Goal: Transaction & Acquisition: Book appointment/travel/reservation

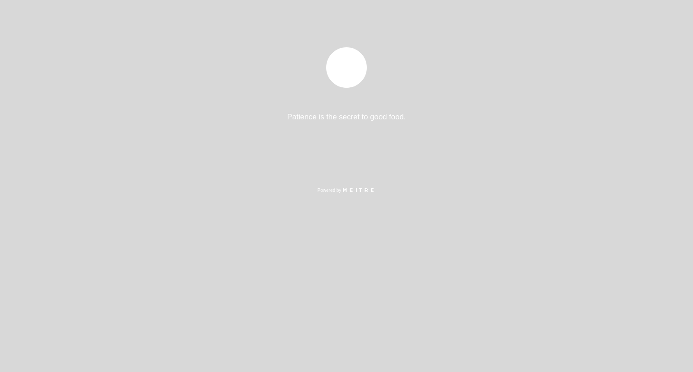
select select "es"
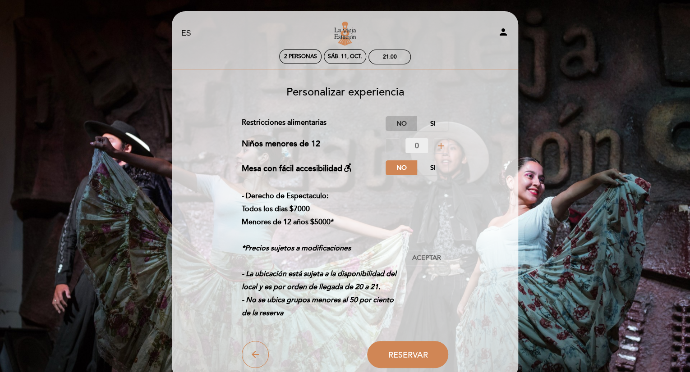
click at [404, 121] on label "No" at bounding box center [402, 123] width 32 height 15
click at [435, 257] on span "Aceptar" at bounding box center [426, 258] width 29 height 9
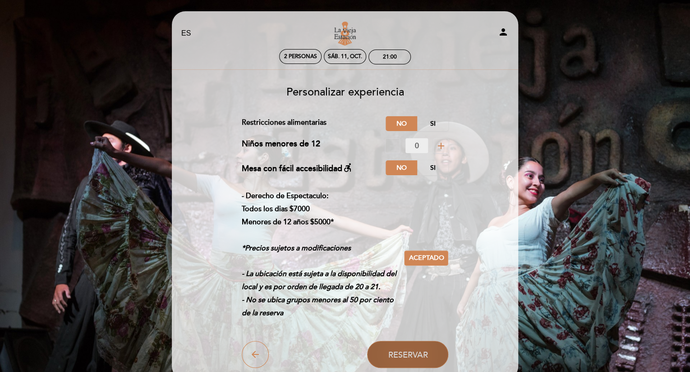
click at [408, 353] on span "Reservar" at bounding box center [408, 355] width 40 height 10
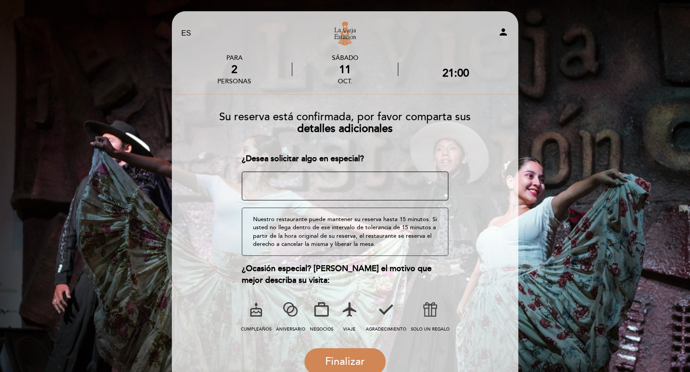
click at [331, 184] on textarea at bounding box center [345, 186] width 207 height 29
click at [287, 306] on icon at bounding box center [290, 309] width 23 height 23
click at [294, 186] on textarea at bounding box center [345, 186] width 207 height 29
click at [347, 181] on textarea at bounding box center [345, 186] width 207 height 29
click at [349, 180] on textarea at bounding box center [345, 186] width 207 height 29
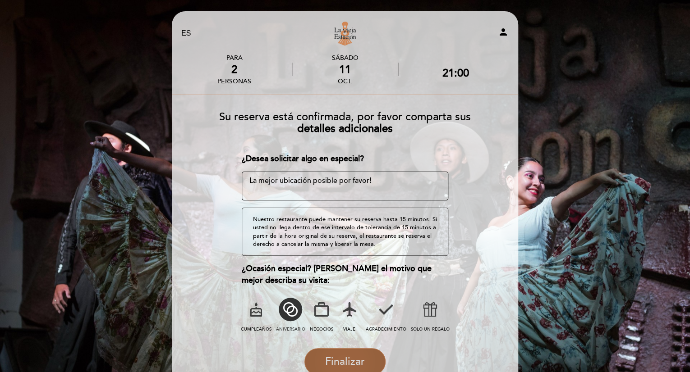
type textarea "La mejor ubicación posible por favor!"
click at [337, 361] on span "Finalizar" at bounding box center [345, 362] width 40 height 13
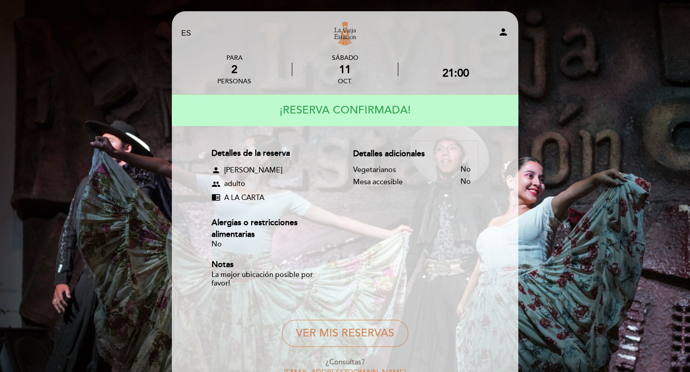
click at [556, 273] on div "EN ES PT La Vieja Estación person PARA 2 personas [DATE] 21:00" at bounding box center [345, 217] width 690 height 434
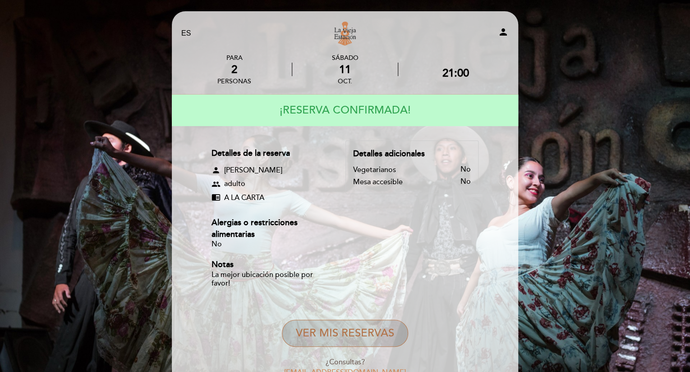
click at [375, 329] on button "VER MIS RESERVAS" at bounding box center [345, 333] width 126 height 27
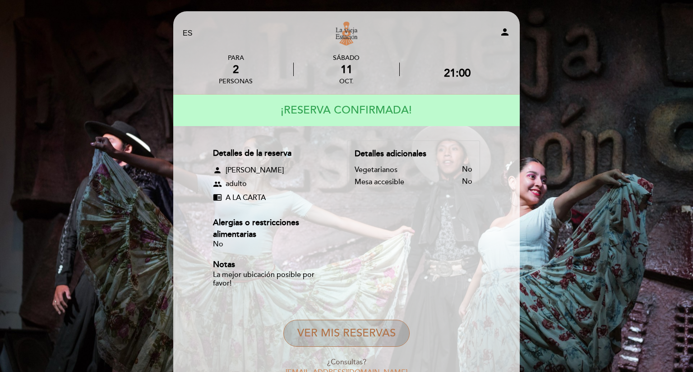
select select "es"
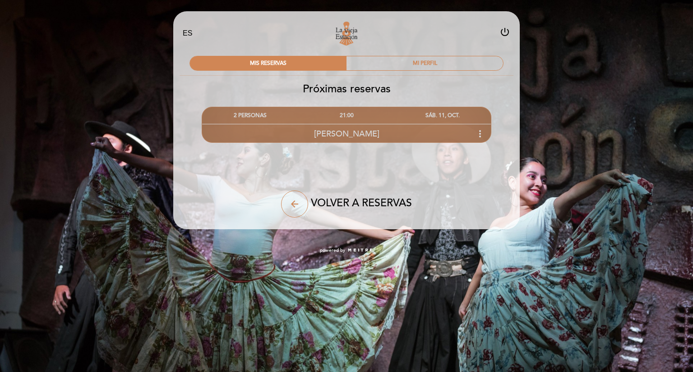
click at [479, 136] on icon "more_vert" at bounding box center [479, 134] width 11 height 11
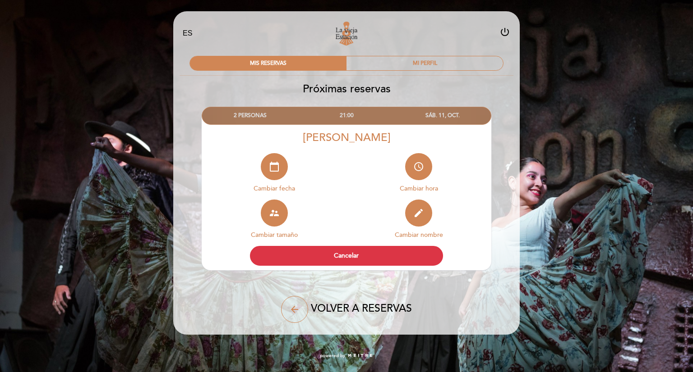
click at [411, 298] on div "arrow_back VOLVER A RESERVAS" at bounding box center [346, 309] width 215 height 27
click at [636, 180] on div "EN ES PT La Vieja Estación power_settings_new MIS RESERVAS MI PERFIL Próximas r…" at bounding box center [346, 184] width 693 height 368
click at [506, 26] on div "EN ES PT La Vieja Estación power_settings_new" at bounding box center [346, 34] width 341 height 32
click at [503, 30] on icon "power_settings_new" at bounding box center [504, 32] width 11 height 11
select select "es"
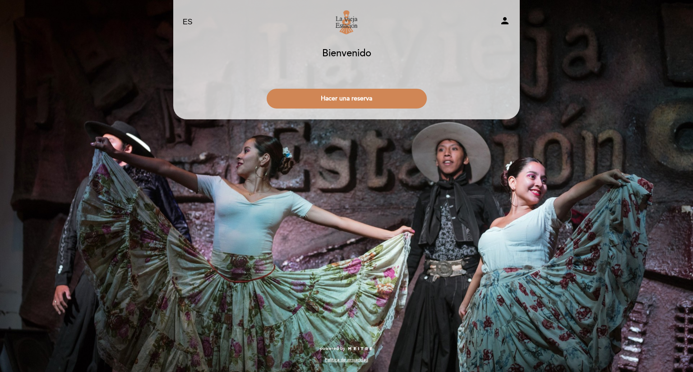
click at [503, 18] on icon "person" at bounding box center [504, 20] width 11 height 11
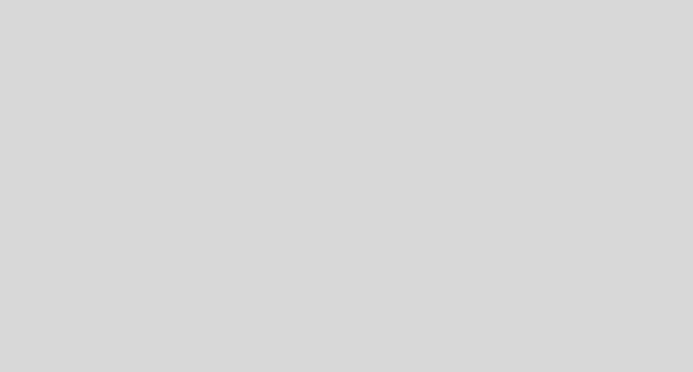
select select "es"
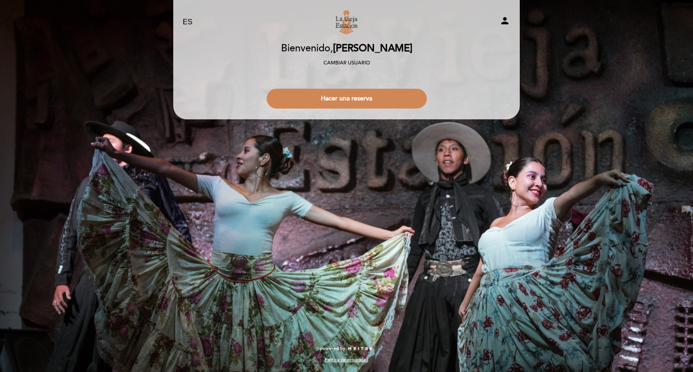
click at [505, 23] on icon "person" at bounding box center [504, 20] width 11 height 11
select select "es"
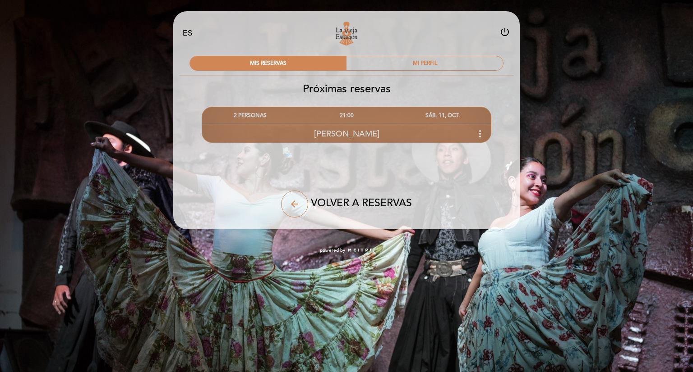
click at [424, 129] on div "Nayla Kent more_vert" at bounding box center [346, 133] width 289 height 19
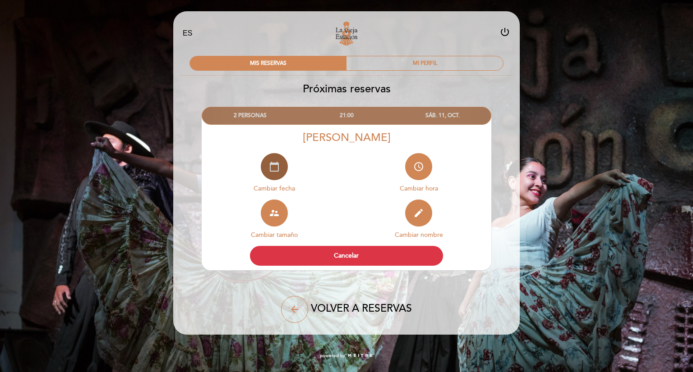
click at [276, 171] on icon "calendar_today" at bounding box center [274, 166] width 11 height 11
select select "es"
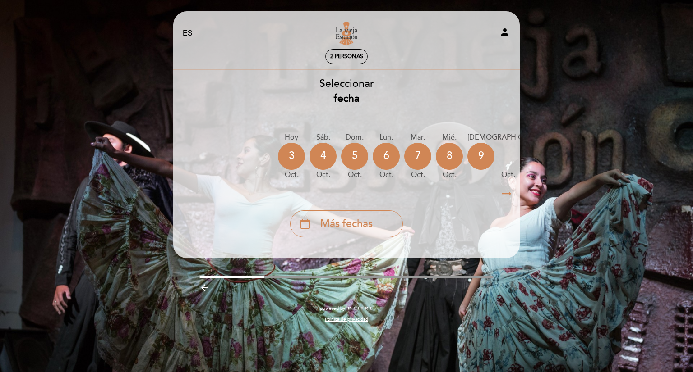
click at [506, 195] on icon "arrow_right_alt" at bounding box center [507, 193] width 14 height 19
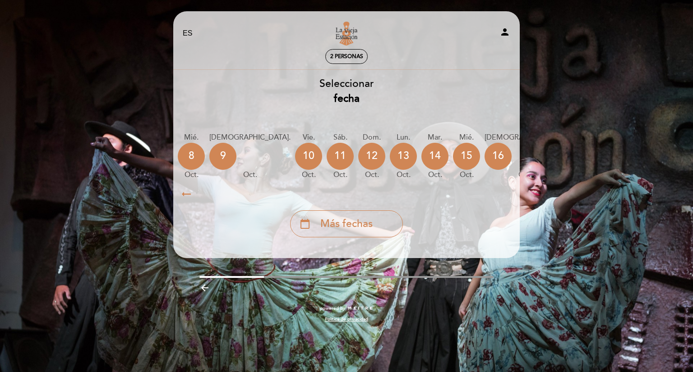
scroll to position [0, 263]
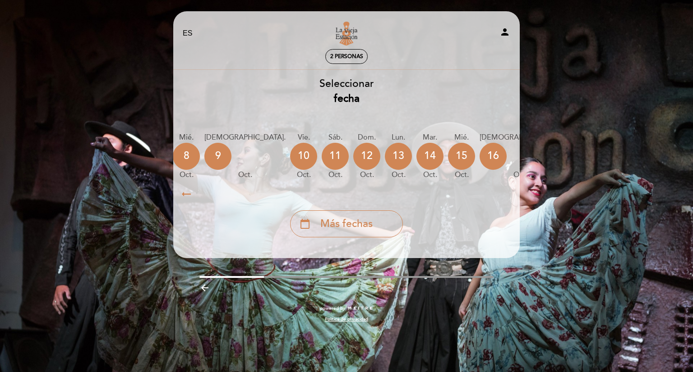
click at [572, 77] on div "EN ES PT La Vieja Estación person 2 personas Bienvenido Bienvenido, Nayla Kent …" at bounding box center [346, 186] width 693 height 372
